Goal: Task Accomplishment & Management: Complete application form

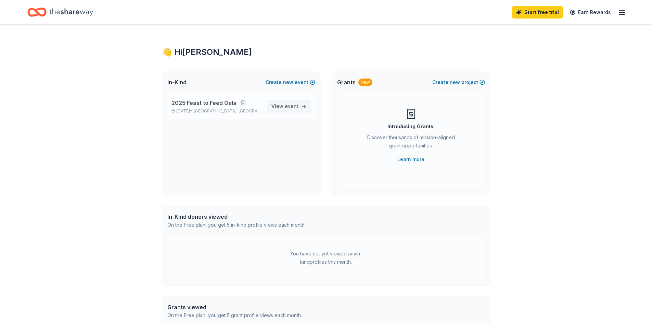
click at [285, 107] on span "View event" at bounding box center [285, 106] width 27 height 8
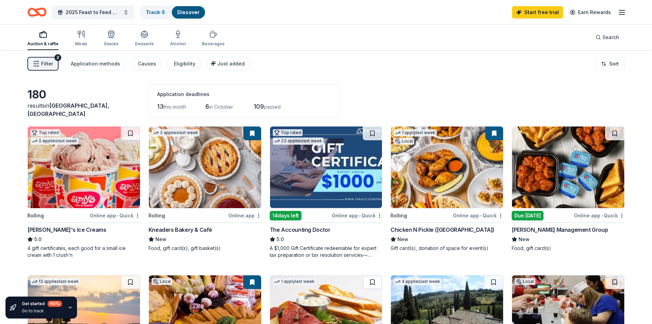
click at [44, 36] on icon "button" at bounding box center [43, 34] width 8 height 8
click at [165, 14] on link "Track · 5" at bounding box center [155, 12] width 19 height 6
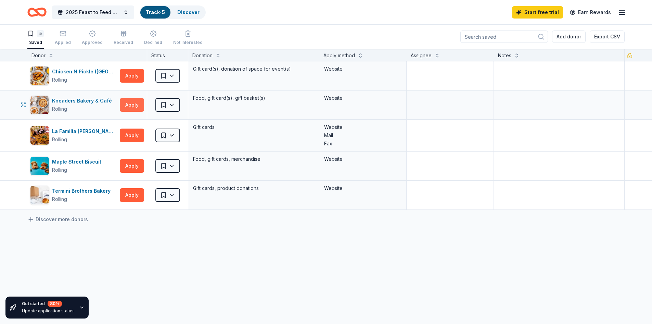
click at [136, 108] on button "Apply" at bounding box center [132, 105] width 24 height 14
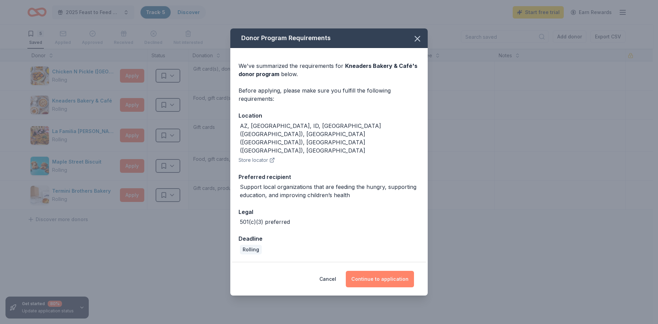
click at [376, 271] on button "Continue to application" at bounding box center [380, 279] width 68 height 16
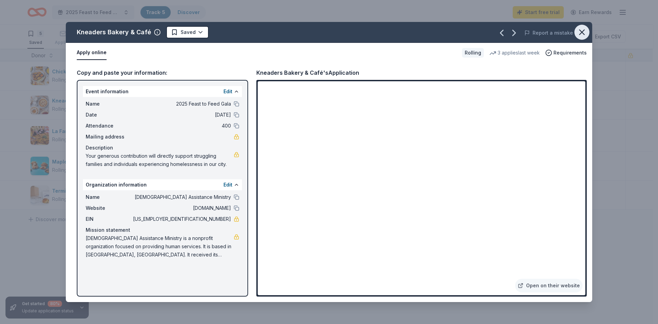
click at [581, 34] on icon "button" at bounding box center [581, 32] width 5 height 5
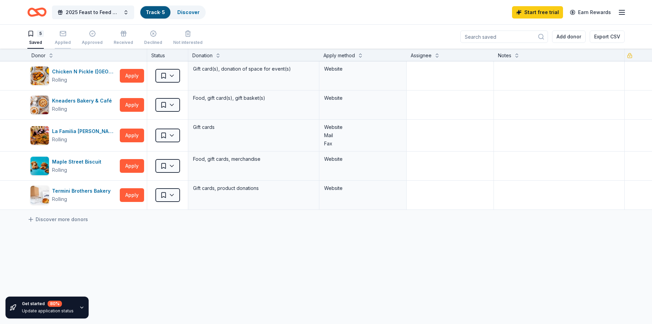
click at [65, 34] on rect "button" at bounding box center [63, 33] width 6 height 4
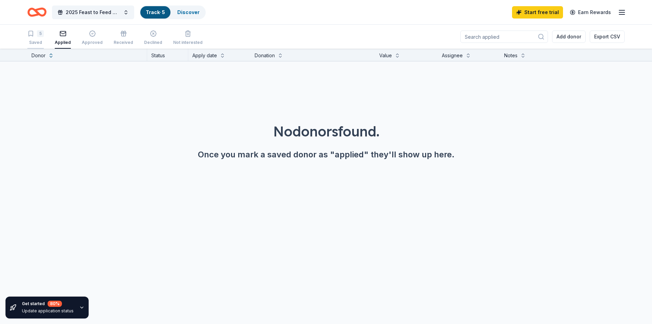
click at [36, 34] on div "5" at bounding box center [35, 33] width 16 height 7
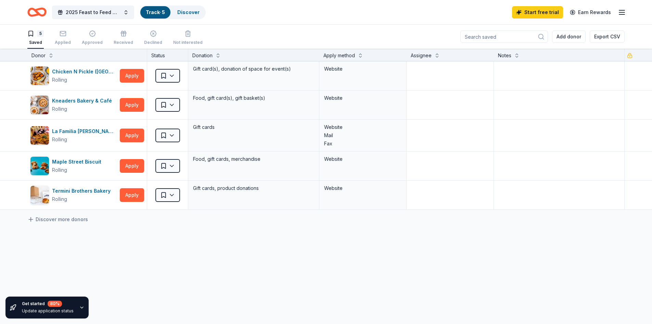
click at [38, 12] on icon "Home" at bounding box center [40, 12] width 11 height 7
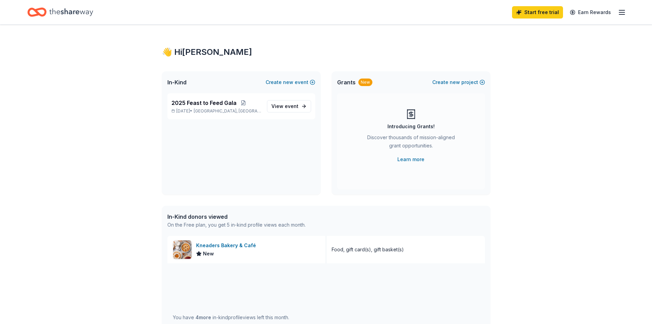
click at [623, 13] on icon "button" at bounding box center [622, 12] width 8 height 8
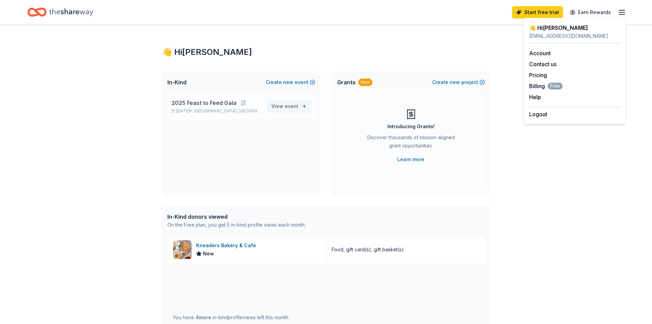
click at [282, 105] on span "View event" at bounding box center [285, 106] width 27 height 8
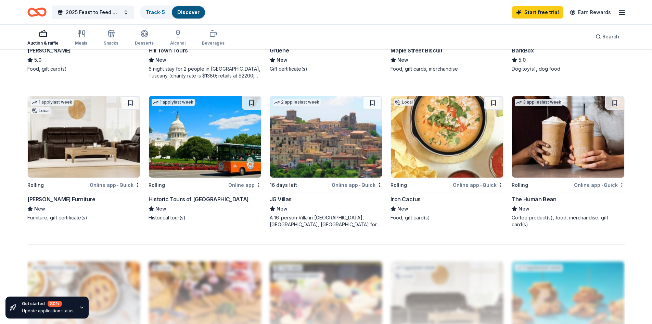
scroll to position [480, 0]
